Goal: Navigation & Orientation: Go to known website

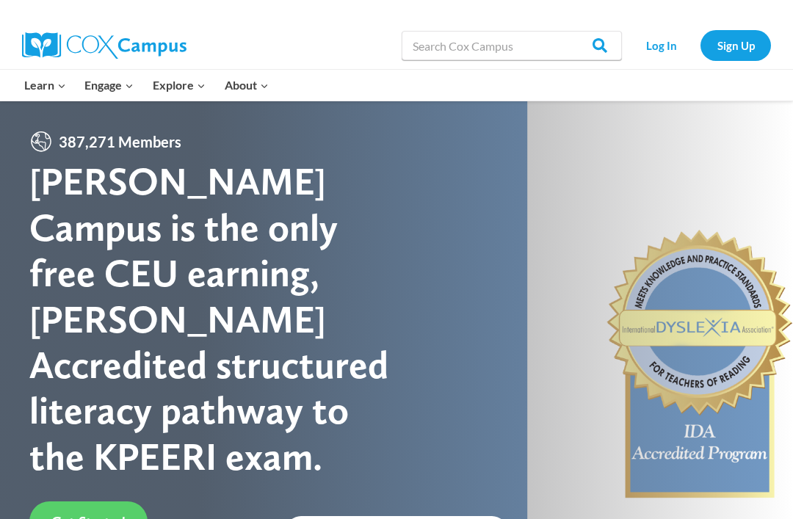
click at [661, 52] on link "Log In" at bounding box center [661, 45] width 64 height 30
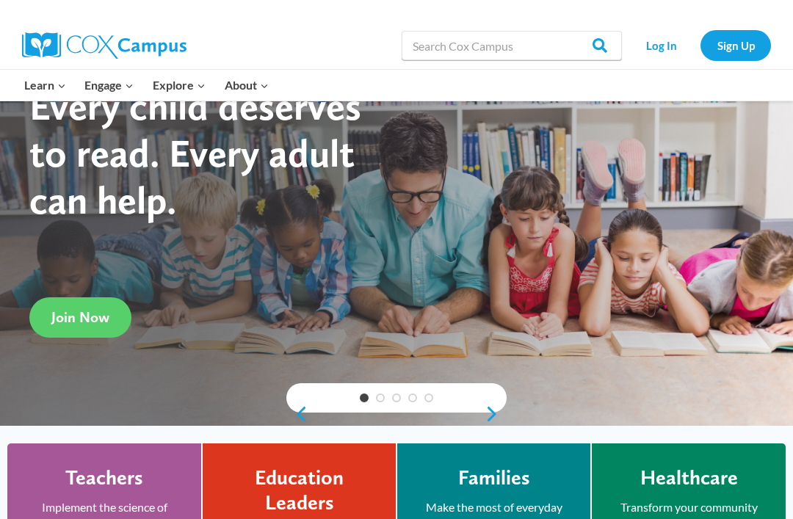
click at [670, 55] on link "Log In" at bounding box center [661, 45] width 64 height 30
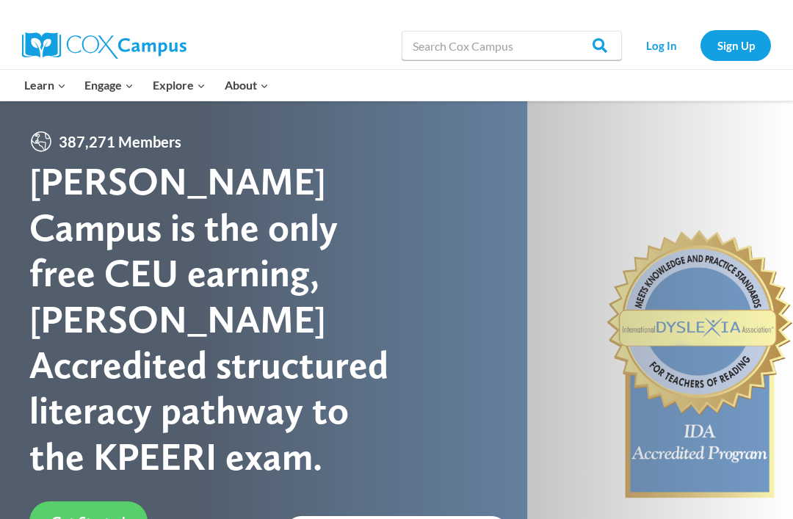
click at [667, 51] on link "Log In" at bounding box center [661, 45] width 64 height 30
